Goal: Communication & Community: Answer question/provide support

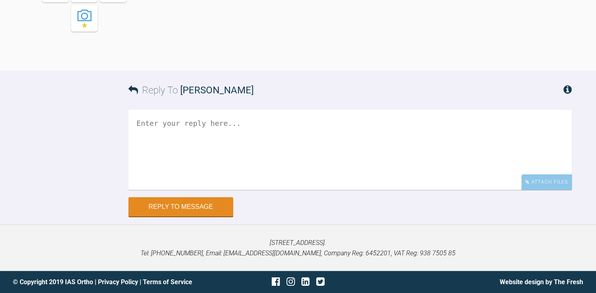
scroll to position [5802, 0]
drag, startPoint x: 166, startPoint y: 79, endPoint x: 293, endPoint y: 231, distance: 197.9
copy div "Hi [PERSON_NAME], so were these photos taken before or after you did the IPR as…"
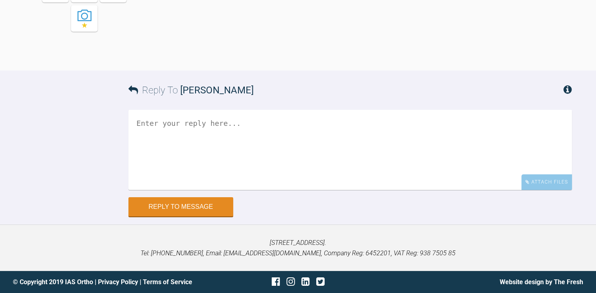
click at [160, 145] on textarea at bounding box center [349, 150] width 443 height 80
paste textarea "Hi [PERSON_NAME], so were these photos taken before or after you did the IPR as…"
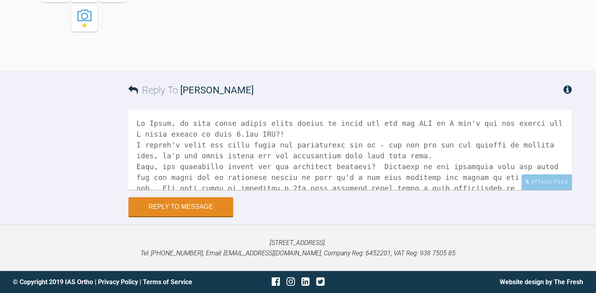
scroll to position [5996, 0]
click at [172, 169] on textarea at bounding box center [349, 150] width 443 height 80
click at [168, 169] on textarea at bounding box center [349, 150] width 443 height 80
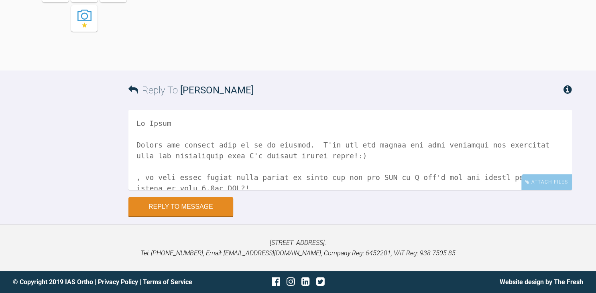
scroll to position [52, 0]
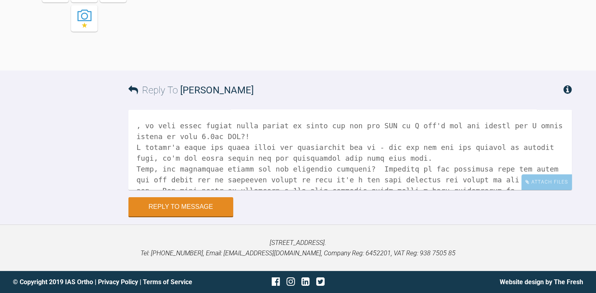
click at [148, 128] on textarea at bounding box center [349, 150] width 443 height 80
drag, startPoint x: 146, startPoint y: 130, endPoint x: 182, endPoint y: 134, distance: 36.3
click at [182, 134] on textarea at bounding box center [349, 150] width 443 height 80
click at [170, 118] on textarea at bounding box center [349, 150] width 443 height 80
drag, startPoint x: 189, startPoint y: 126, endPoint x: 204, endPoint y: 141, distance: 21.3
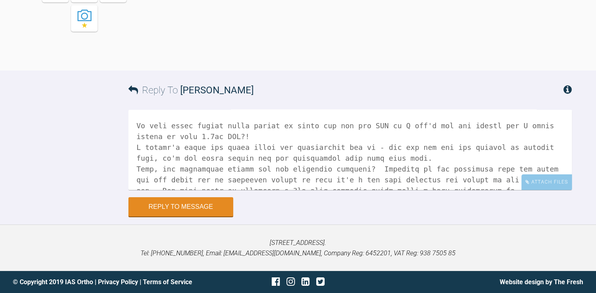
click at [189, 126] on textarea at bounding box center [349, 150] width 443 height 80
click at [189, 131] on textarea at bounding box center [349, 150] width 443 height 80
click at [188, 127] on textarea at bounding box center [349, 150] width 443 height 80
click at [314, 126] on textarea at bounding box center [349, 150] width 443 height 80
click at [182, 138] on textarea at bounding box center [349, 150] width 443 height 80
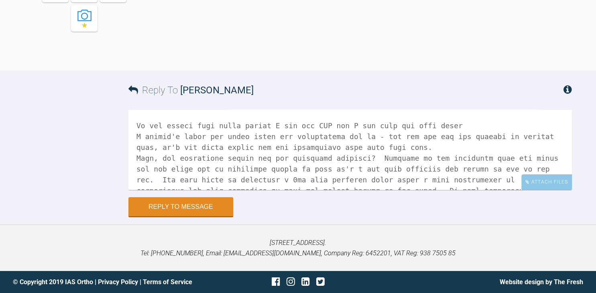
click at [405, 201] on div "Reply to Message" at bounding box center [349, 206] width 443 height 19
drag, startPoint x: 440, startPoint y: 123, endPoint x: 449, endPoint y: 131, distance: 11.9
click at [442, 123] on textarea at bounding box center [349, 150] width 443 height 80
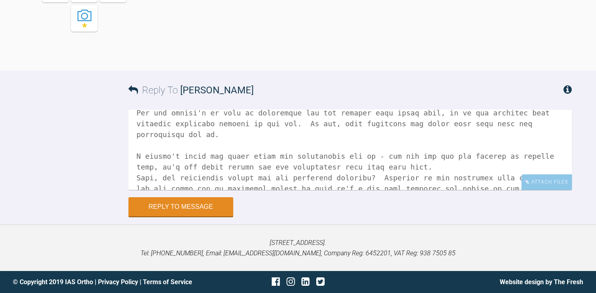
scroll to position [77, 0]
click at [365, 155] on textarea at bounding box center [349, 150] width 443 height 80
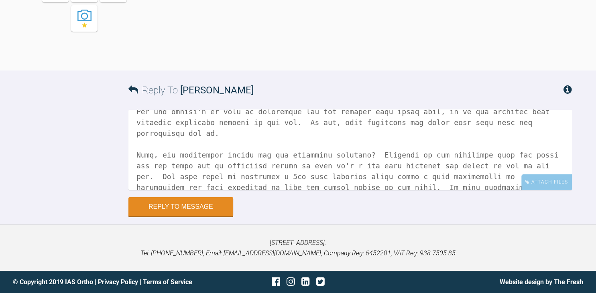
click at [266, 150] on textarea at bounding box center [349, 150] width 443 height 80
click at [262, 145] on textarea at bounding box center [349, 150] width 443 height 80
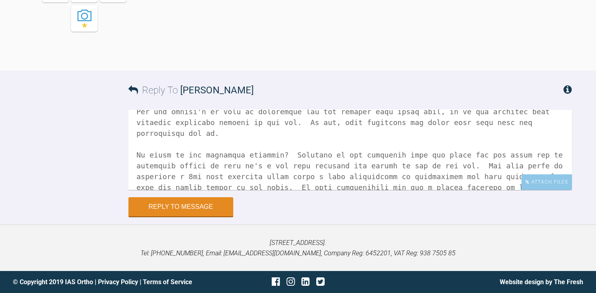
click at [268, 151] on textarea at bounding box center [349, 150] width 443 height 80
click at [270, 145] on textarea at bounding box center [349, 150] width 443 height 80
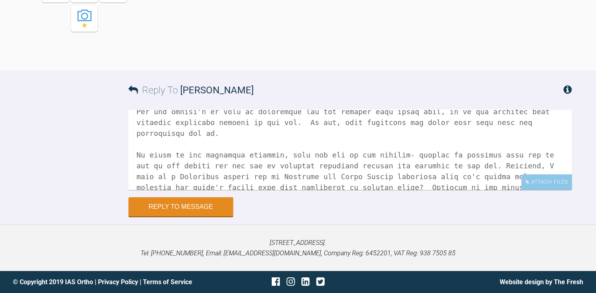
click at [269, 177] on textarea at bounding box center [349, 150] width 443 height 80
click at [275, 143] on textarea at bounding box center [349, 150] width 443 height 80
click at [291, 168] on textarea at bounding box center [349, 150] width 443 height 80
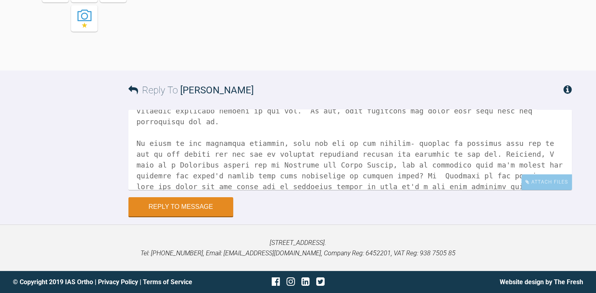
scroll to position [88, 0]
click at [290, 167] on textarea at bounding box center [349, 150] width 443 height 80
click at [299, 166] on textarea at bounding box center [349, 150] width 443 height 80
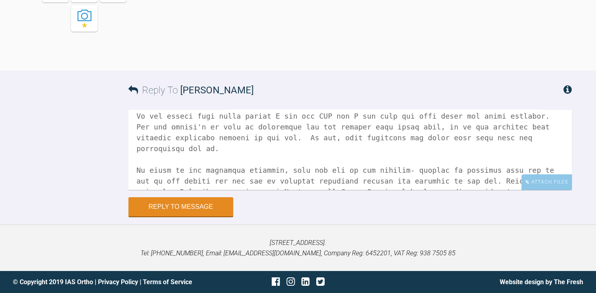
scroll to position [113, 0]
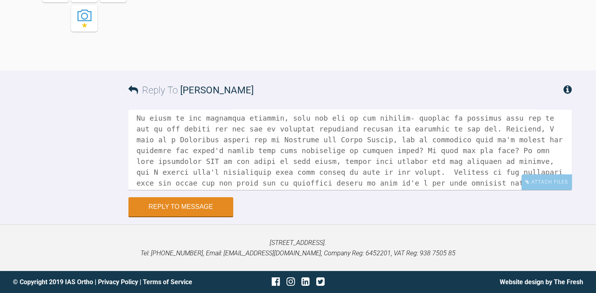
drag, startPoint x: 414, startPoint y: 172, endPoint x: 259, endPoint y: 161, distance: 155.6
click at [259, 161] on textarea at bounding box center [349, 150] width 443 height 80
click at [310, 167] on textarea at bounding box center [349, 150] width 443 height 80
click at [309, 163] on textarea at bounding box center [349, 150] width 443 height 80
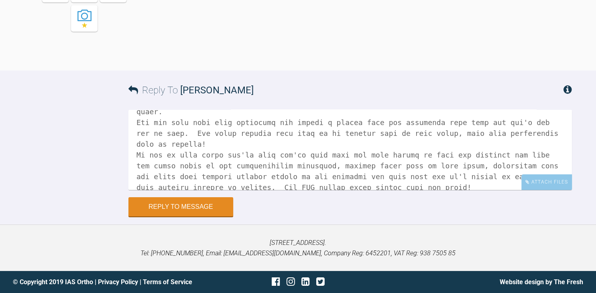
scroll to position [165, 0]
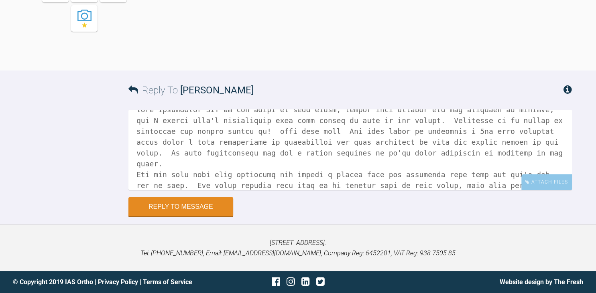
drag, startPoint x: 303, startPoint y: 141, endPoint x: 137, endPoint y: 136, distance: 165.7
click at [137, 136] on textarea at bounding box center [349, 150] width 443 height 80
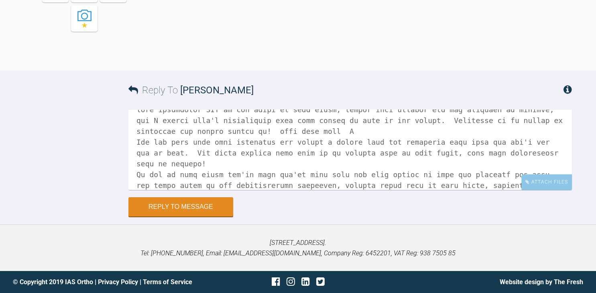
scroll to position [160, 0]
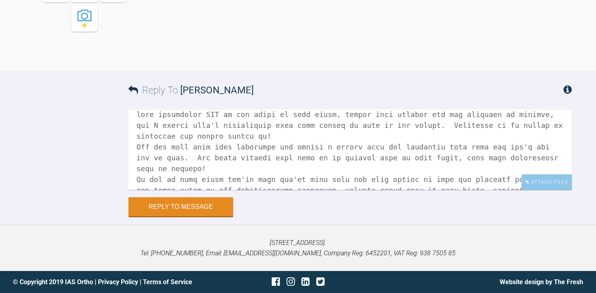
drag, startPoint x: 564, startPoint y: 136, endPoint x: 162, endPoint y: 140, distance: 402.3
click at [162, 140] on textarea at bounding box center [349, 150] width 443 height 80
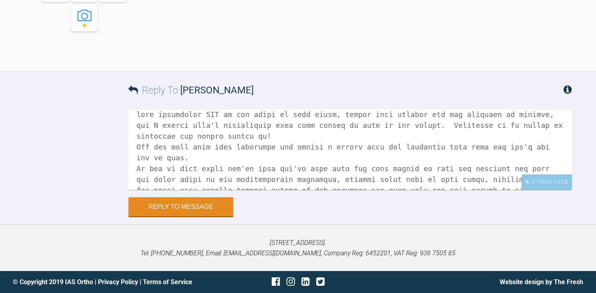
drag, startPoint x: 168, startPoint y: 139, endPoint x: 116, endPoint y: 129, distance: 52.6
click at [128, 129] on textarea at bounding box center [349, 150] width 443 height 80
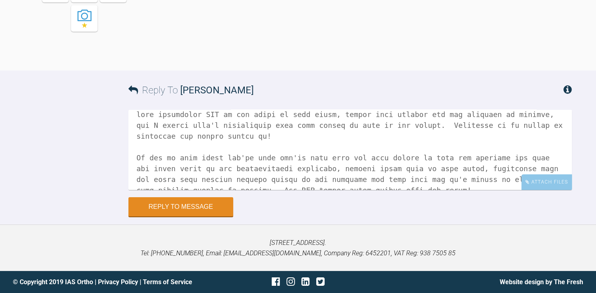
drag, startPoint x: 353, startPoint y: 166, endPoint x: 132, endPoint y: 135, distance: 223.1
click at [133, 136] on textarea at bounding box center [349, 150] width 443 height 80
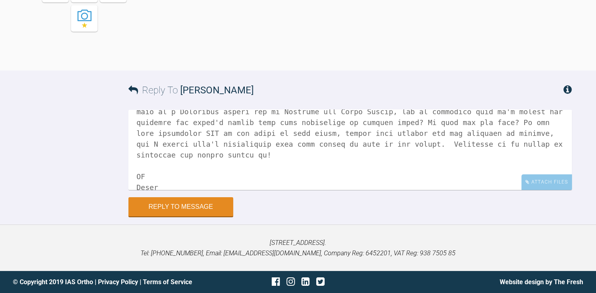
scroll to position [131, 0]
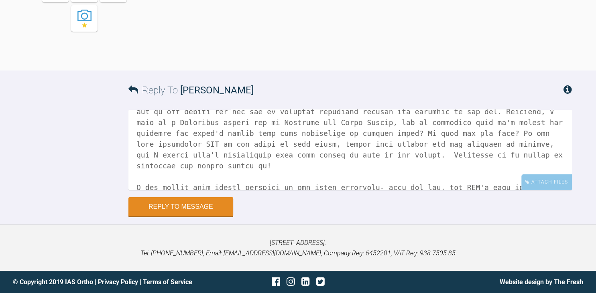
drag, startPoint x: 235, startPoint y: 177, endPoint x: 243, endPoint y: 188, distance: 13.6
click at [235, 178] on textarea at bounding box center [349, 150] width 443 height 80
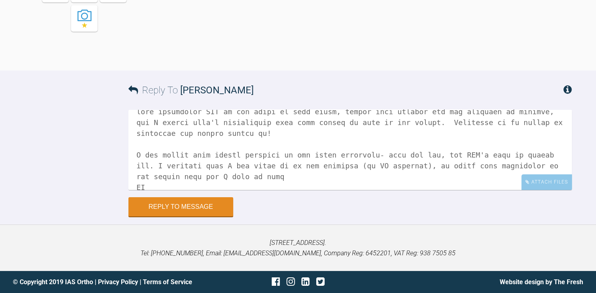
drag, startPoint x: 211, startPoint y: 156, endPoint x: 215, endPoint y: 158, distance: 4.7
click at [212, 156] on textarea at bounding box center [349, 150] width 443 height 80
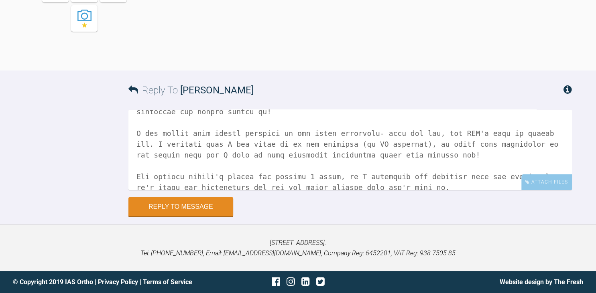
click at [154, 179] on textarea at bounding box center [349, 150] width 443 height 80
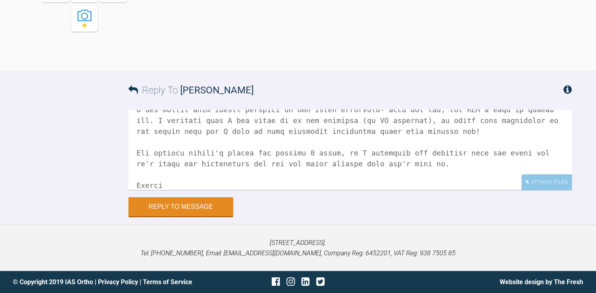
scroll to position [207, 0]
click at [164, 190] on div "Attach Files Drag and drop files here!" at bounding box center [349, 153] width 443 height 87
drag, startPoint x: 164, startPoint y: 186, endPoint x: 100, endPoint y: 172, distance: 66.1
click at [128, 172] on textarea at bounding box center [349, 150] width 443 height 80
drag, startPoint x: 198, startPoint y: 165, endPoint x: 202, endPoint y: 166, distance: 4.3
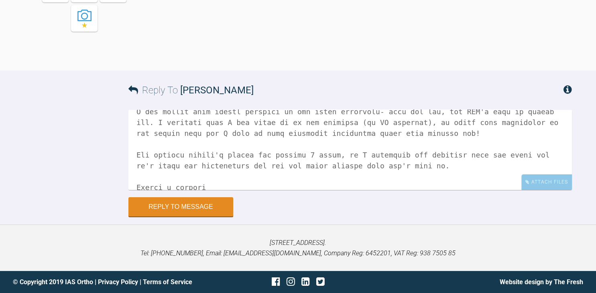
click at [199, 165] on textarea at bounding box center [349, 150] width 443 height 80
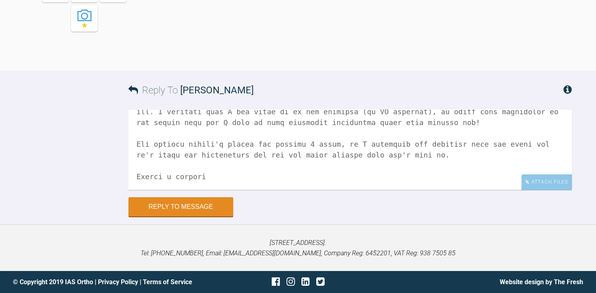
click at [184, 173] on textarea at bounding box center [349, 150] width 443 height 80
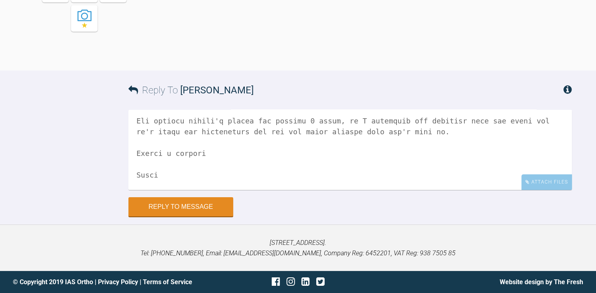
scroll to position [250, 0]
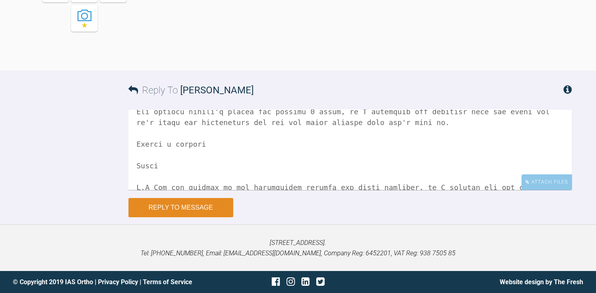
type textarea "Hi [PERSON_NAME] Thanks for getting back to me so quickly. I'll try and answer …"
click at [180, 207] on button "Reply to Message" at bounding box center [180, 207] width 105 height 19
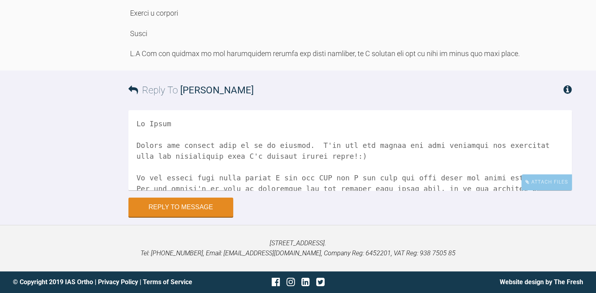
scroll to position [6181, 0]
